Goal: Navigation & Orientation: Find specific page/section

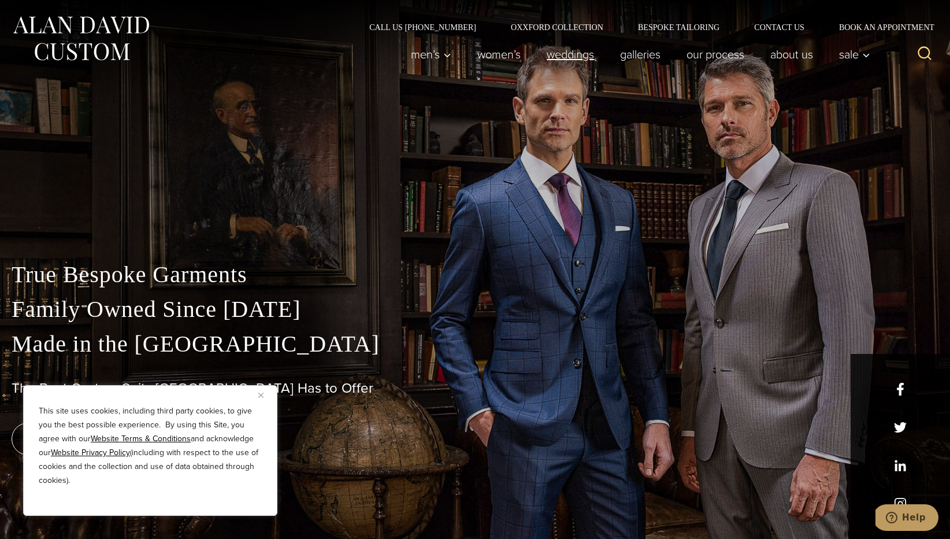
click at [578, 56] on link "weddings" at bounding box center [570, 54] width 73 height 23
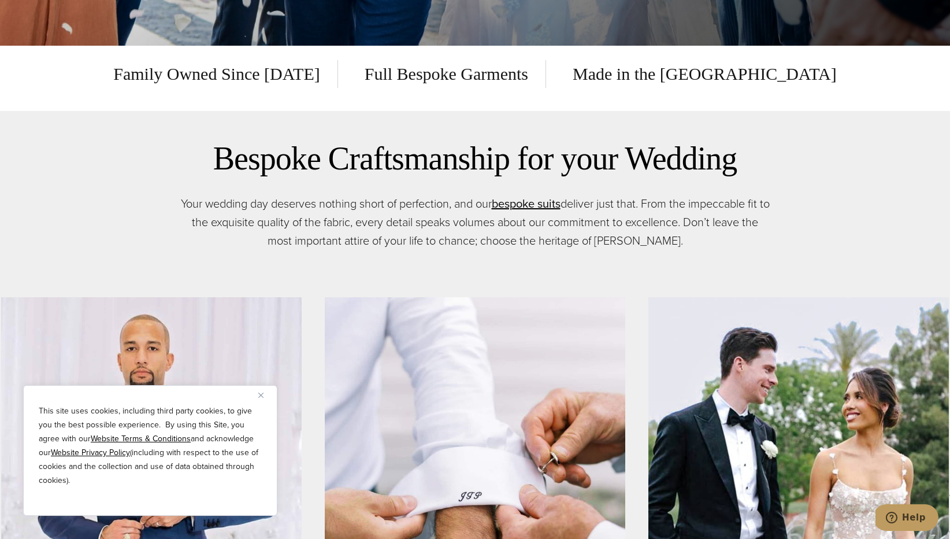
scroll to position [555, 0]
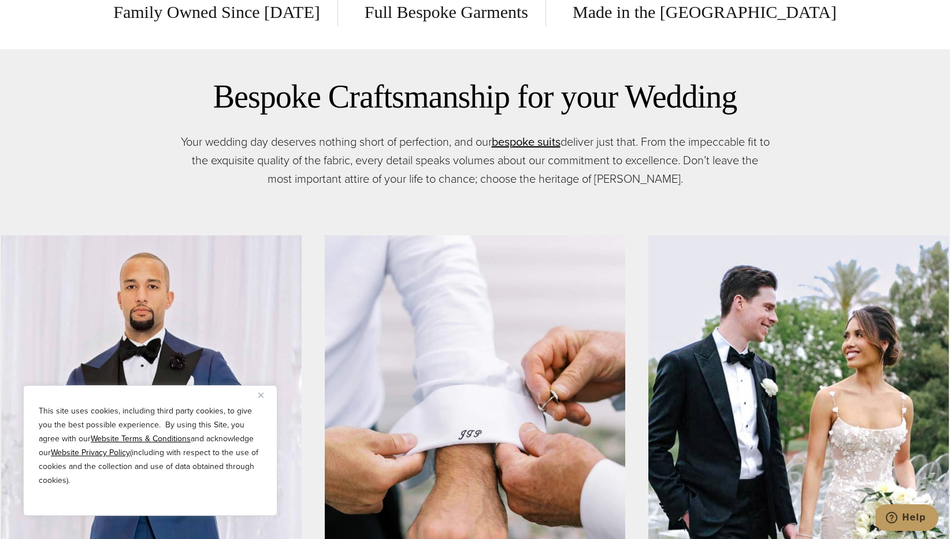
click at [261, 395] on img "Close" at bounding box center [260, 395] width 5 height 5
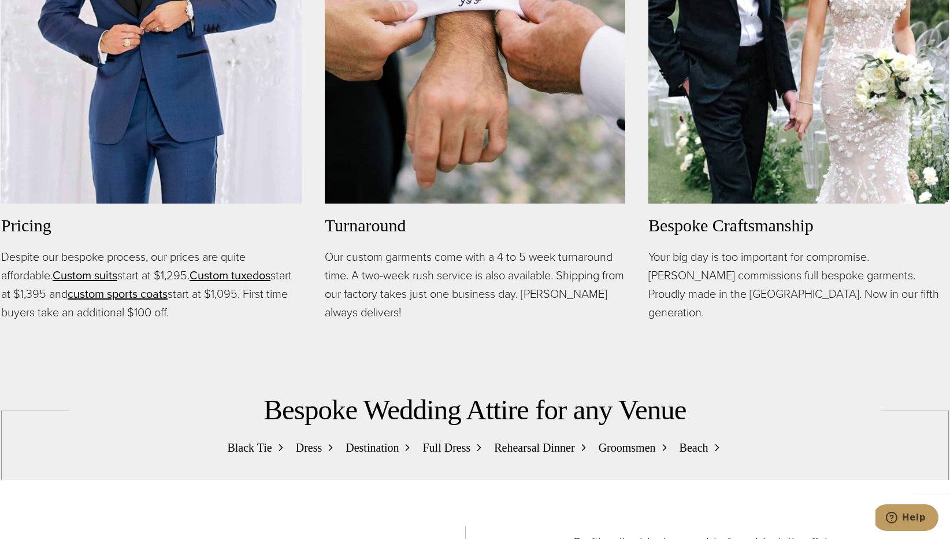
scroll to position [987, 0]
click at [232, 277] on link "Custom tuxedos" at bounding box center [230, 275] width 81 height 17
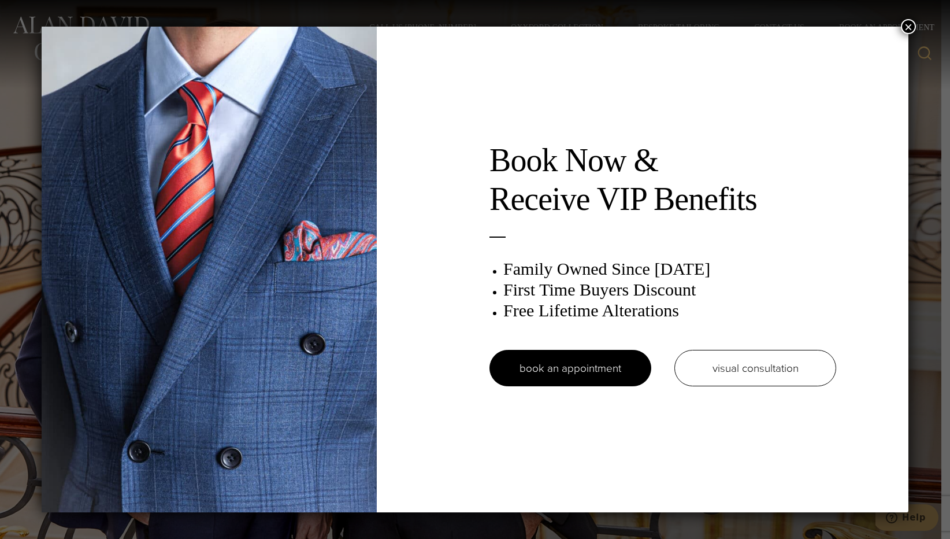
click at [906, 27] on button "×" at bounding box center [908, 26] width 15 height 15
